Goal: Transaction & Acquisition: Purchase product/service

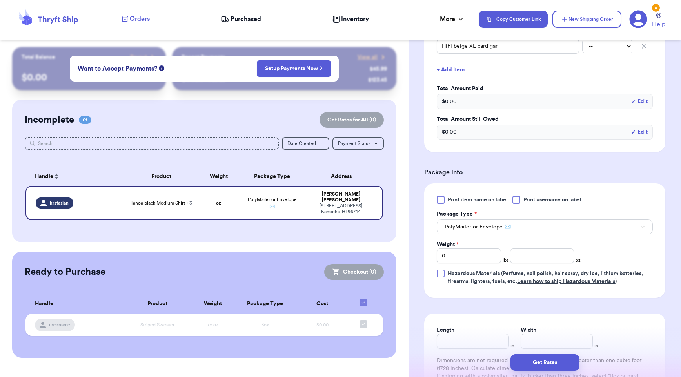
scroll to position [317, 0]
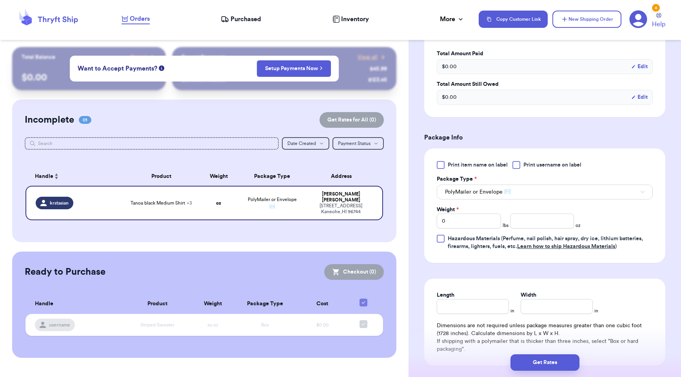
click at [519, 165] on div at bounding box center [517, 165] width 8 height 8
click at [0, 0] on input "Print username on label" at bounding box center [0, 0] width 0 height 0
click at [529, 229] on input "number" at bounding box center [542, 221] width 64 height 15
type input "14"
click at [476, 226] on input "0" at bounding box center [469, 221] width 64 height 15
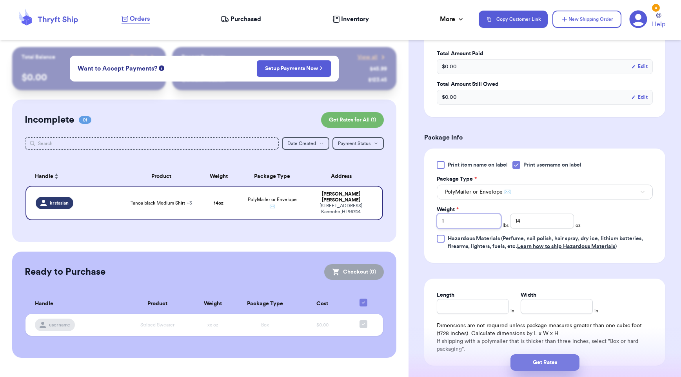
type input "1"
click at [538, 364] on button "Get Rates" at bounding box center [545, 363] width 69 height 16
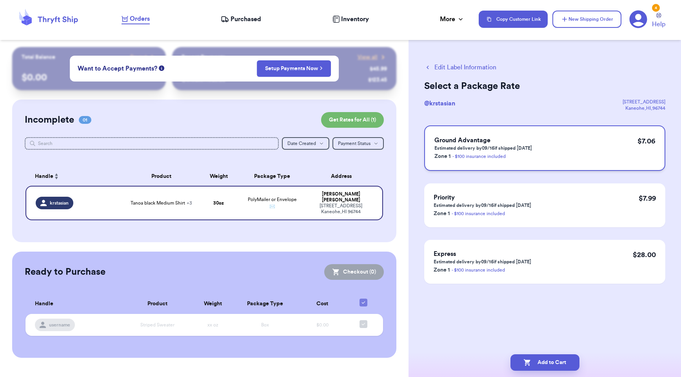
click at [520, 149] on p "Estimated delivery by 09/16 if shipped [DATE]" at bounding box center [484, 148] width 98 height 6
click at [557, 364] on button "Add to Cart" at bounding box center [545, 363] width 69 height 16
checkbox input "true"
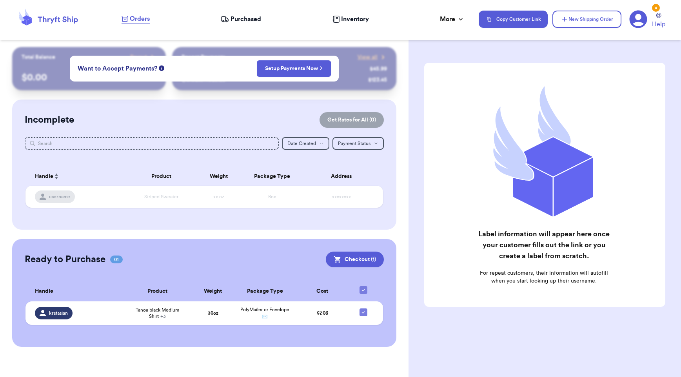
click at [240, 20] on span "Purchased" at bounding box center [246, 19] width 31 height 9
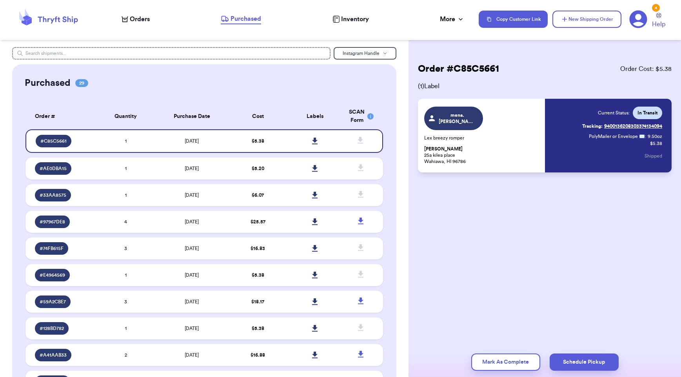
click at [135, 22] on span "Orders" at bounding box center [140, 19] width 20 height 9
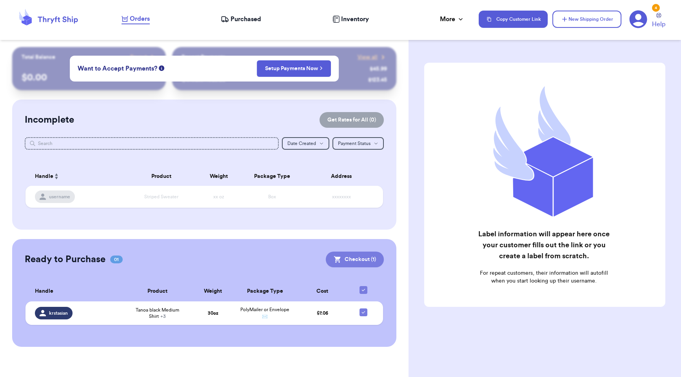
click at [358, 261] on button "Checkout ( 1 )" at bounding box center [355, 260] width 58 height 16
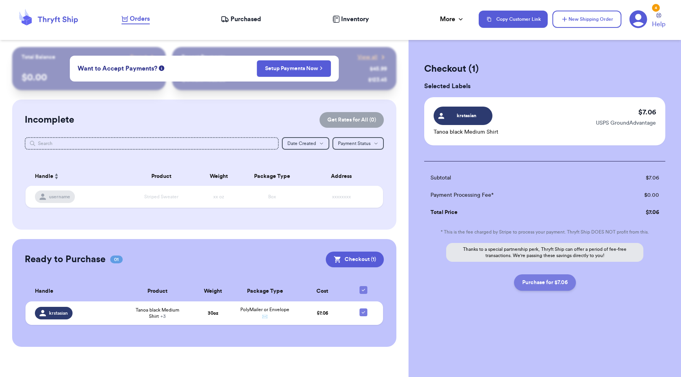
click at [556, 284] on button "Purchase for $7.06" at bounding box center [545, 283] width 62 height 16
checkbox input "false"
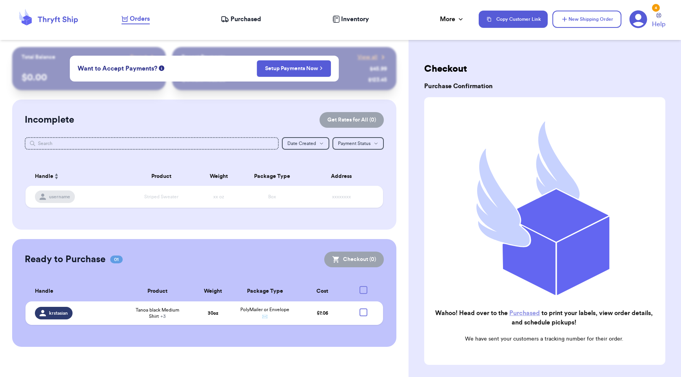
checkbox input "true"
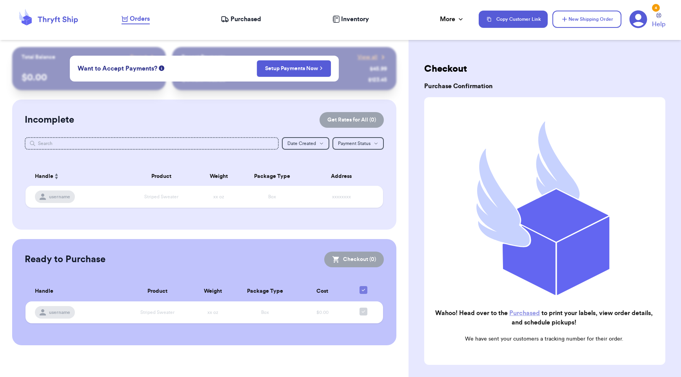
click at [249, 20] on span "Purchased" at bounding box center [246, 19] width 31 height 9
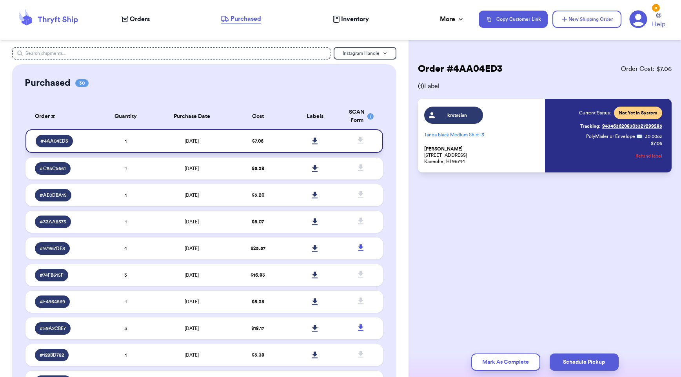
click at [312, 140] on icon at bounding box center [315, 141] width 6 height 7
